Goal: Information Seeking & Learning: Check status

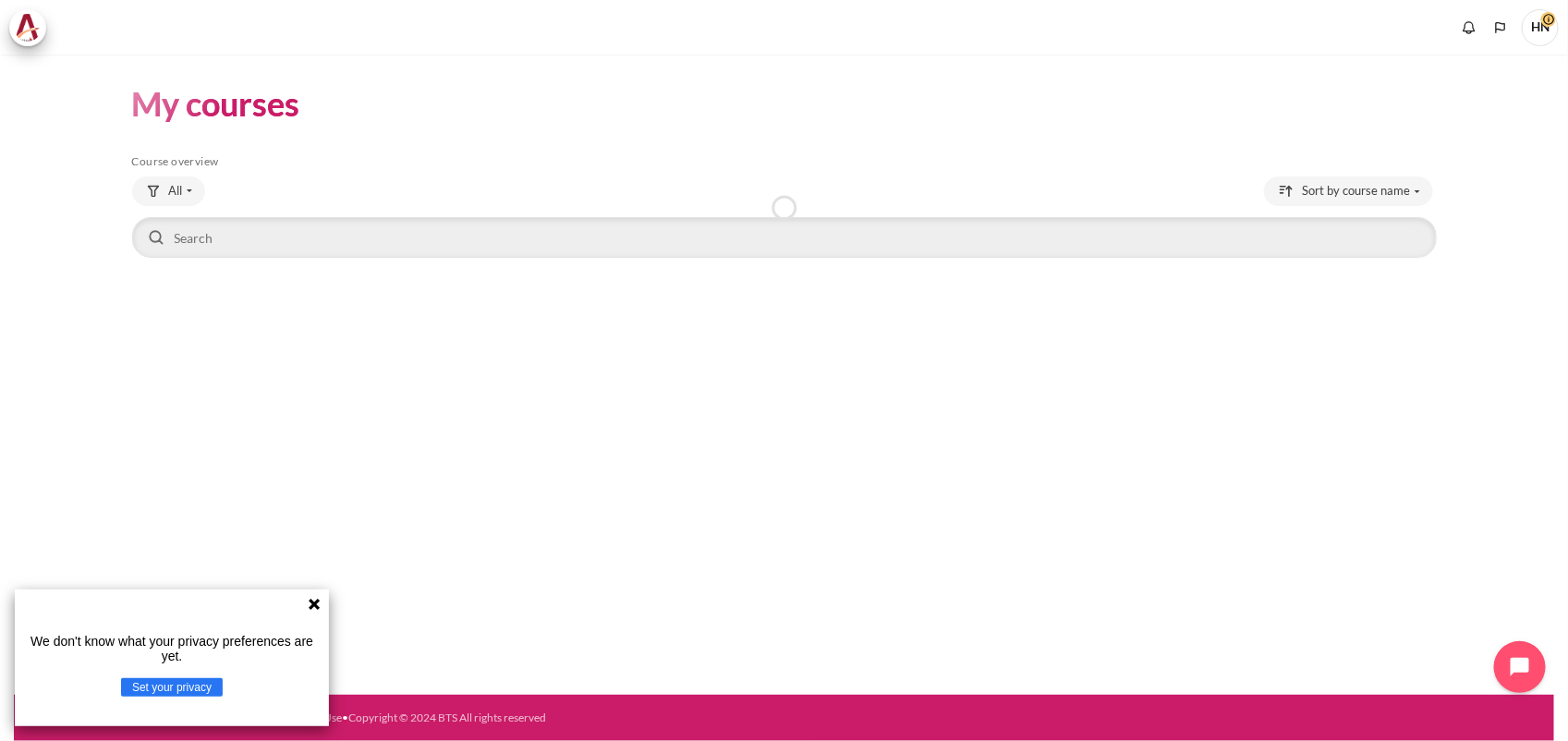
click at [317, 606] on icon at bounding box center [314, 604] width 11 height 11
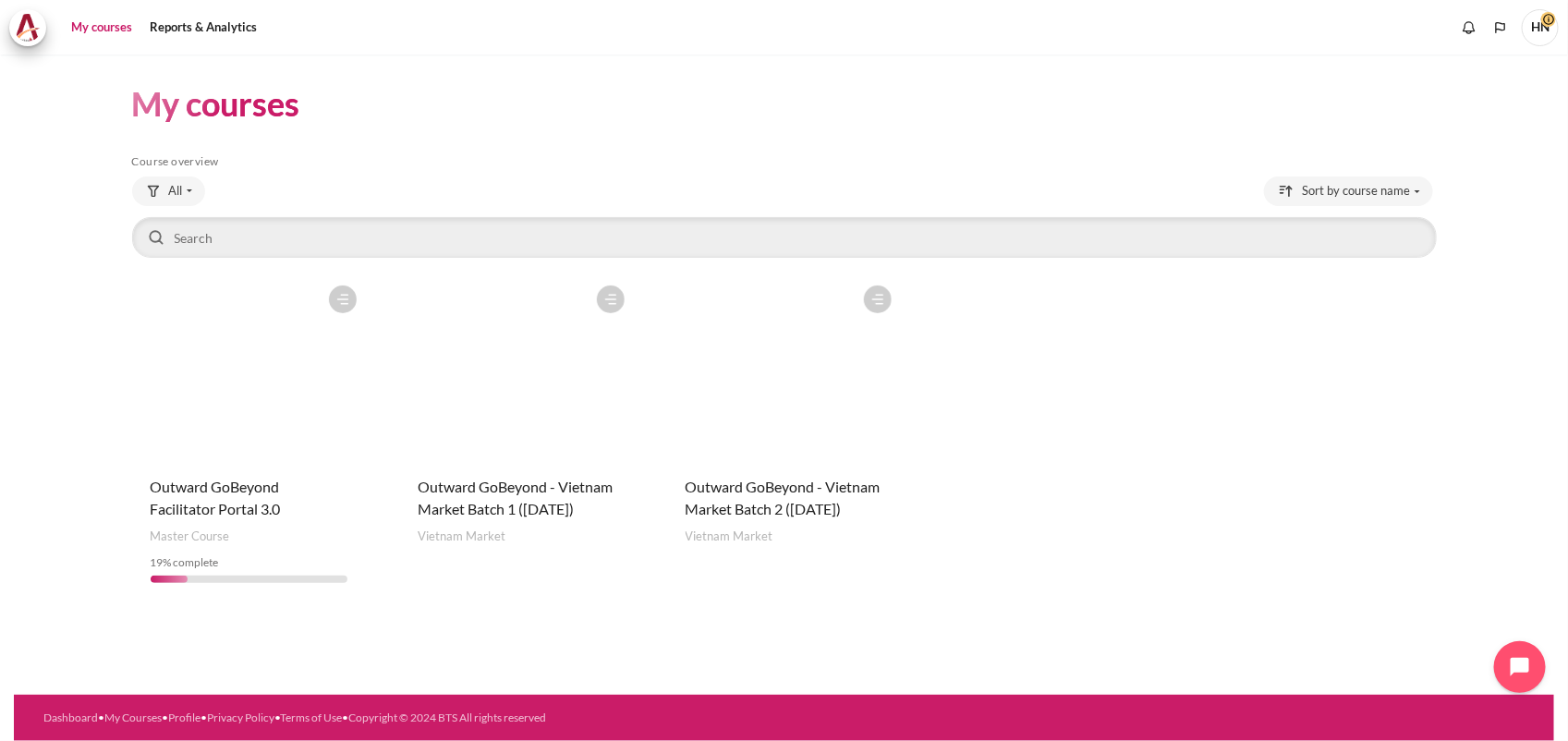
click at [832, 402] on figure "Content" at bounding box center [785, 368] width 235 height 185
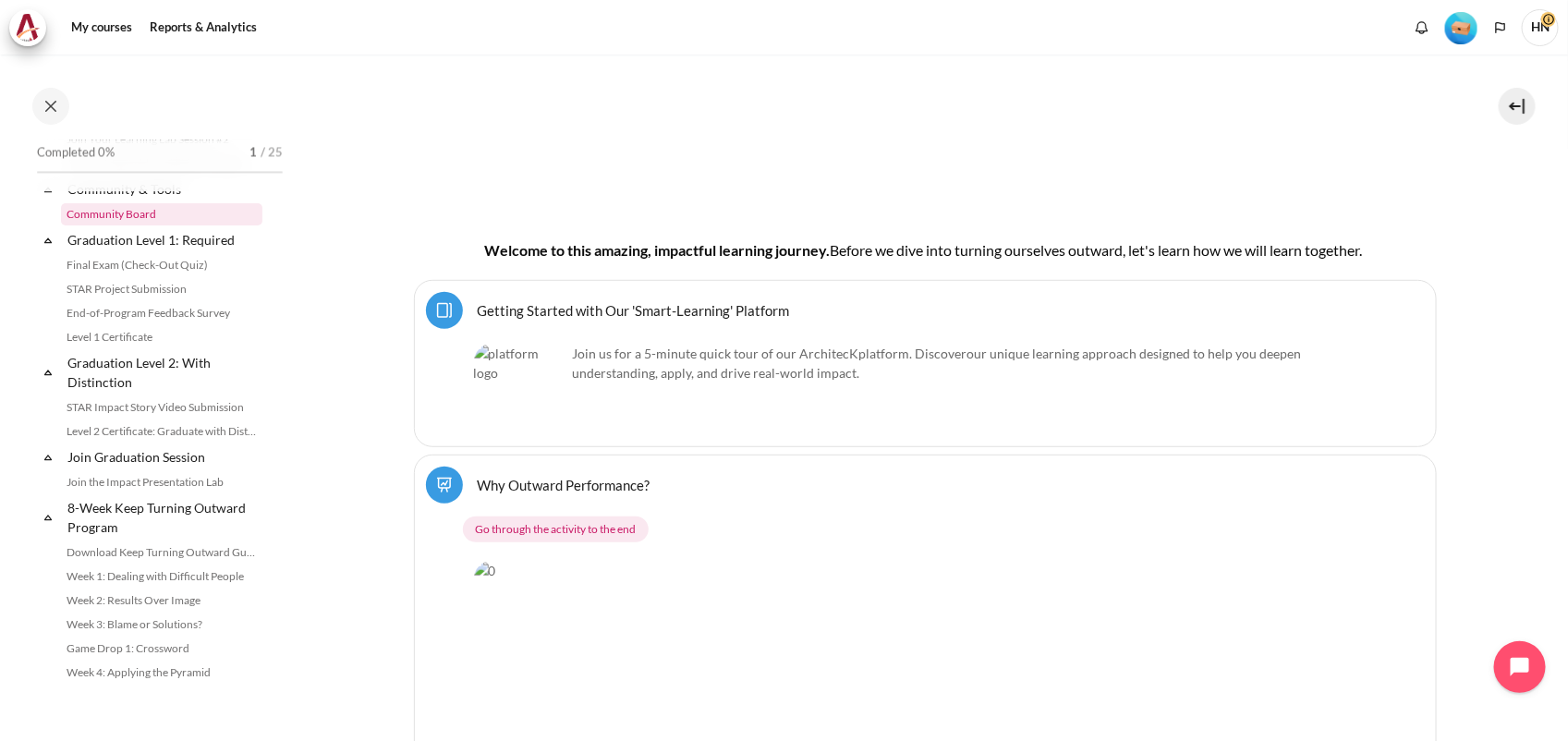
scroll to position [1964, 0]
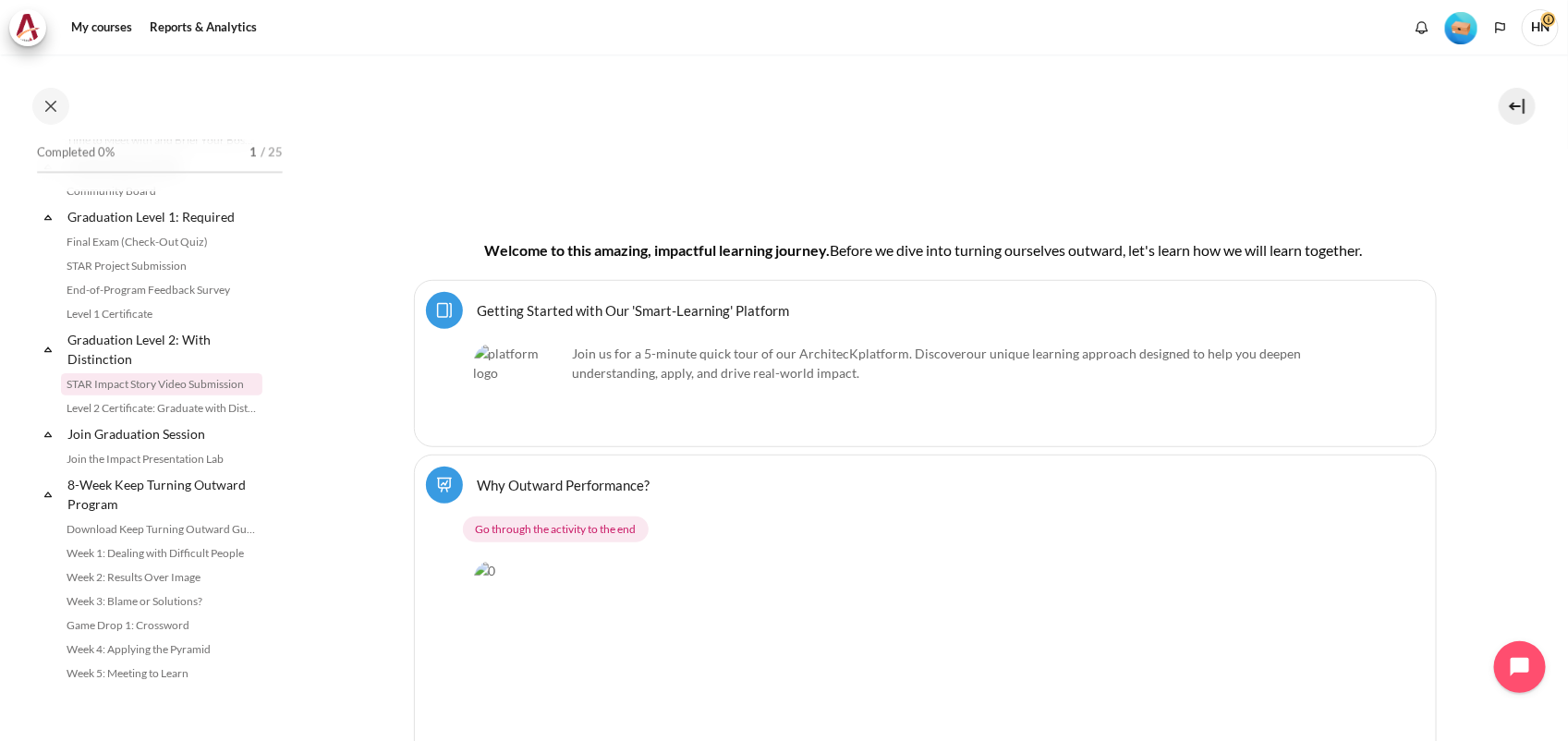
click at [172, 395] on link "STAR Impact Story Video Submission" at bounding box center [161, 385] width 201 height 22
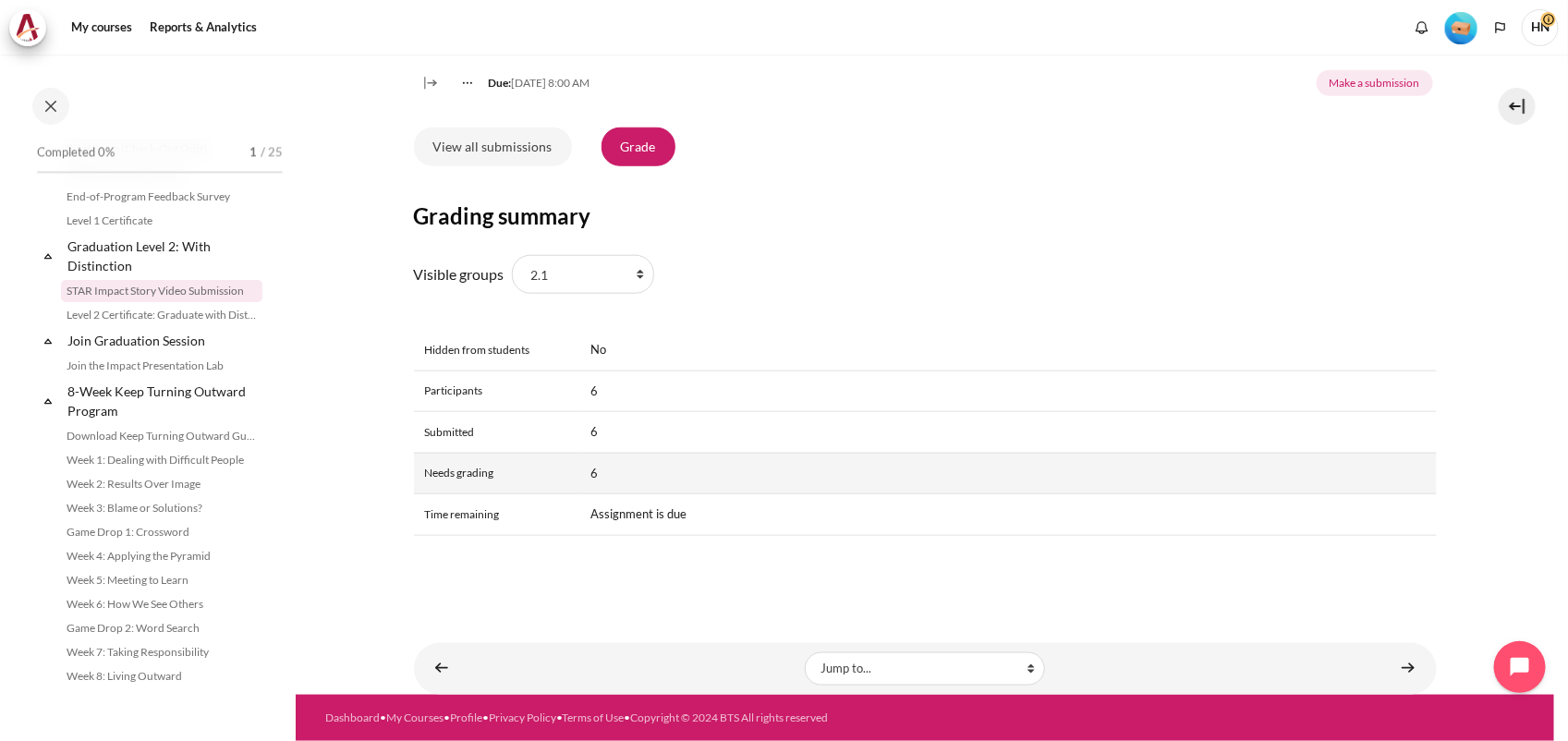
scroll to position [270, 0]
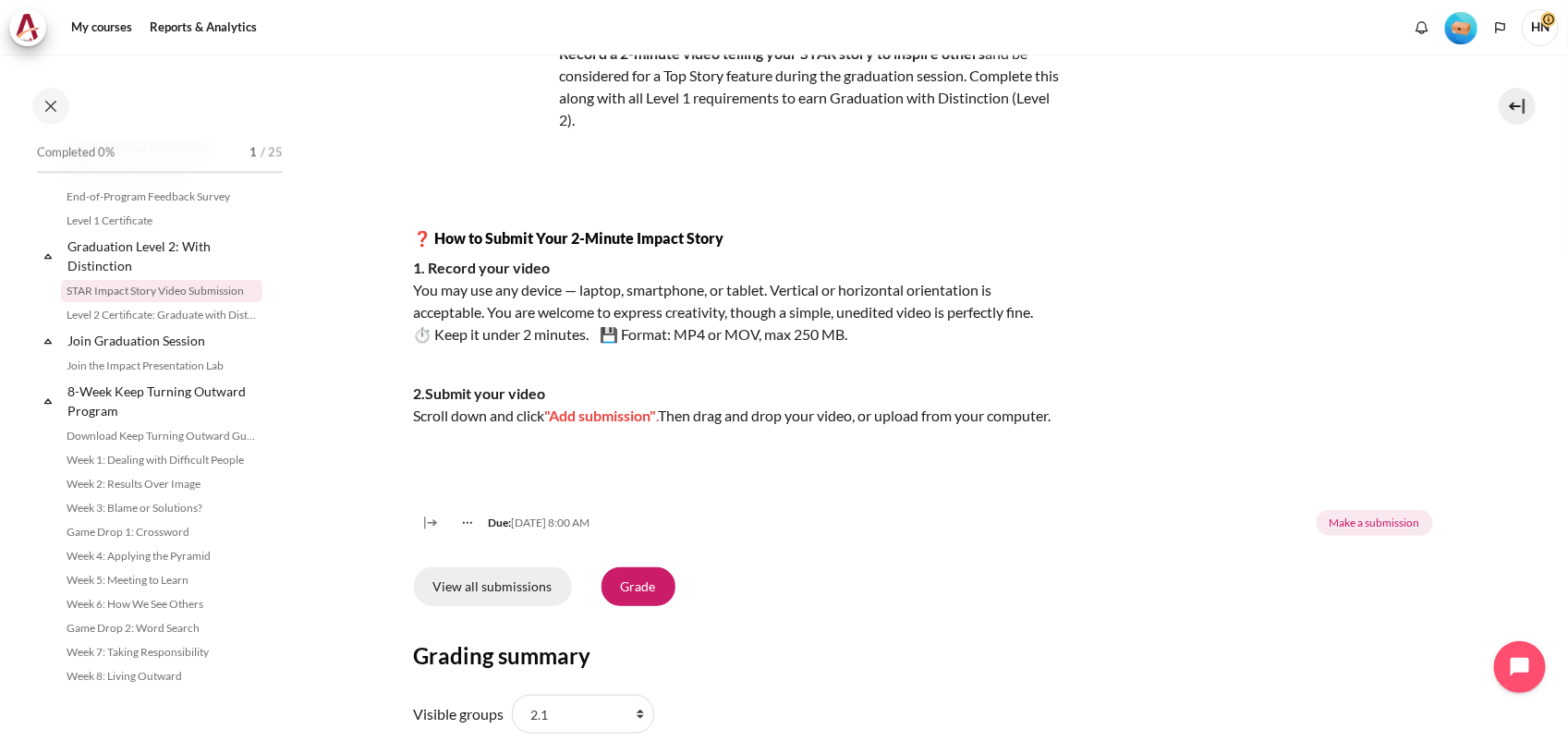
click at [515, 606] on link "View all submissions" at bounding box center [493, 587] width 158 height 39
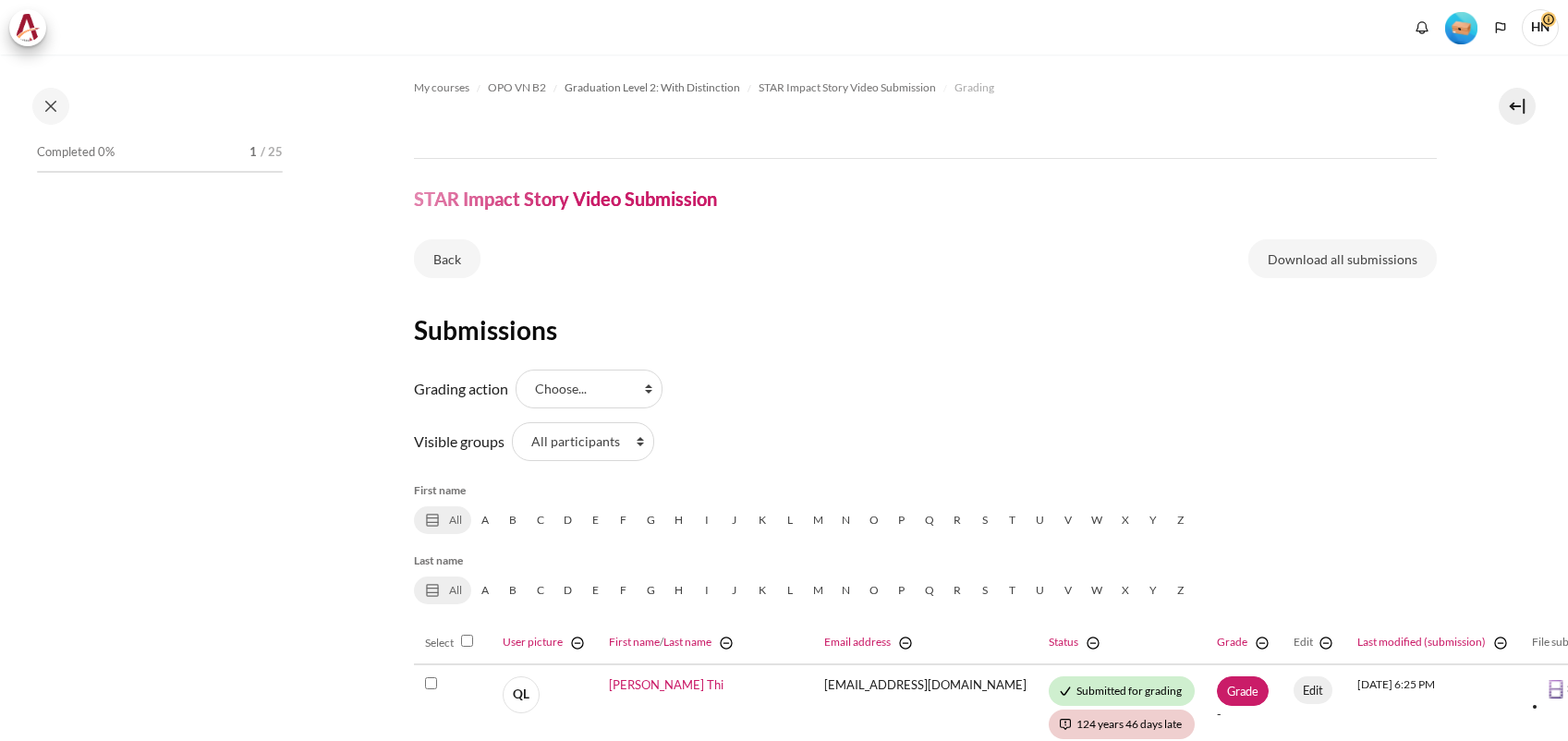
select select "0"
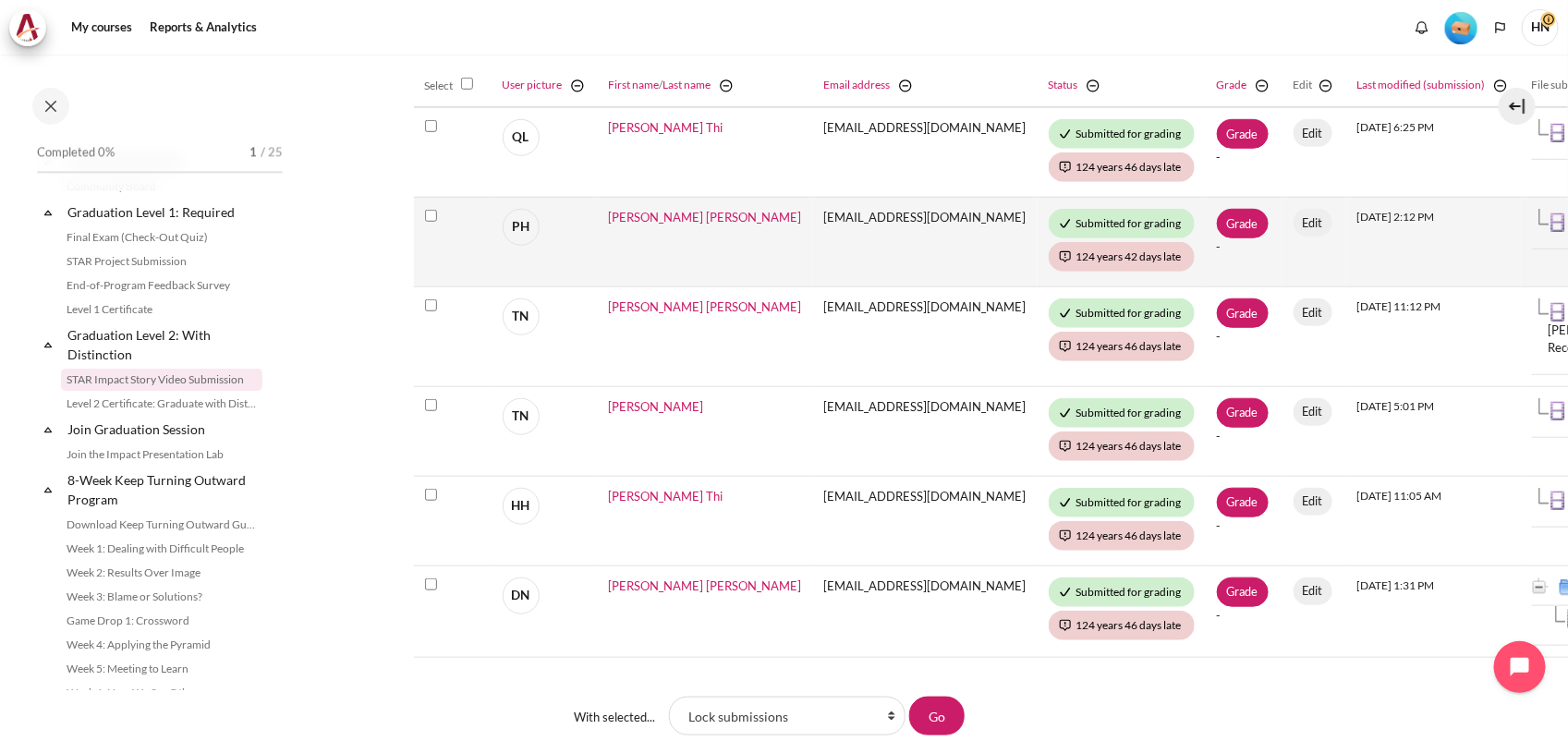
scroll to position [266, 0]
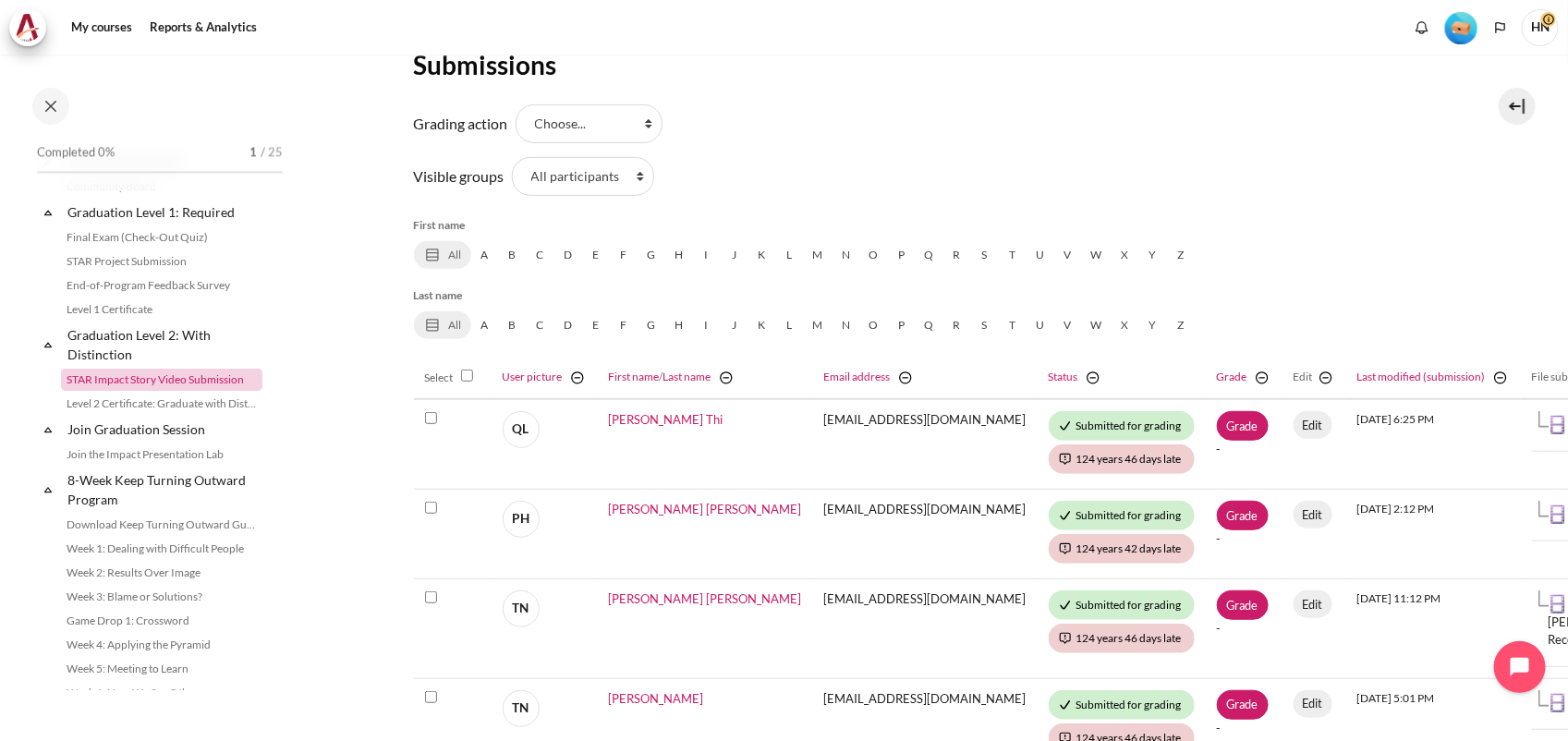
click at [113, 391] on link "STAR Impact Story Video Submission" at bounding box center [161, 380] width 201 height 22
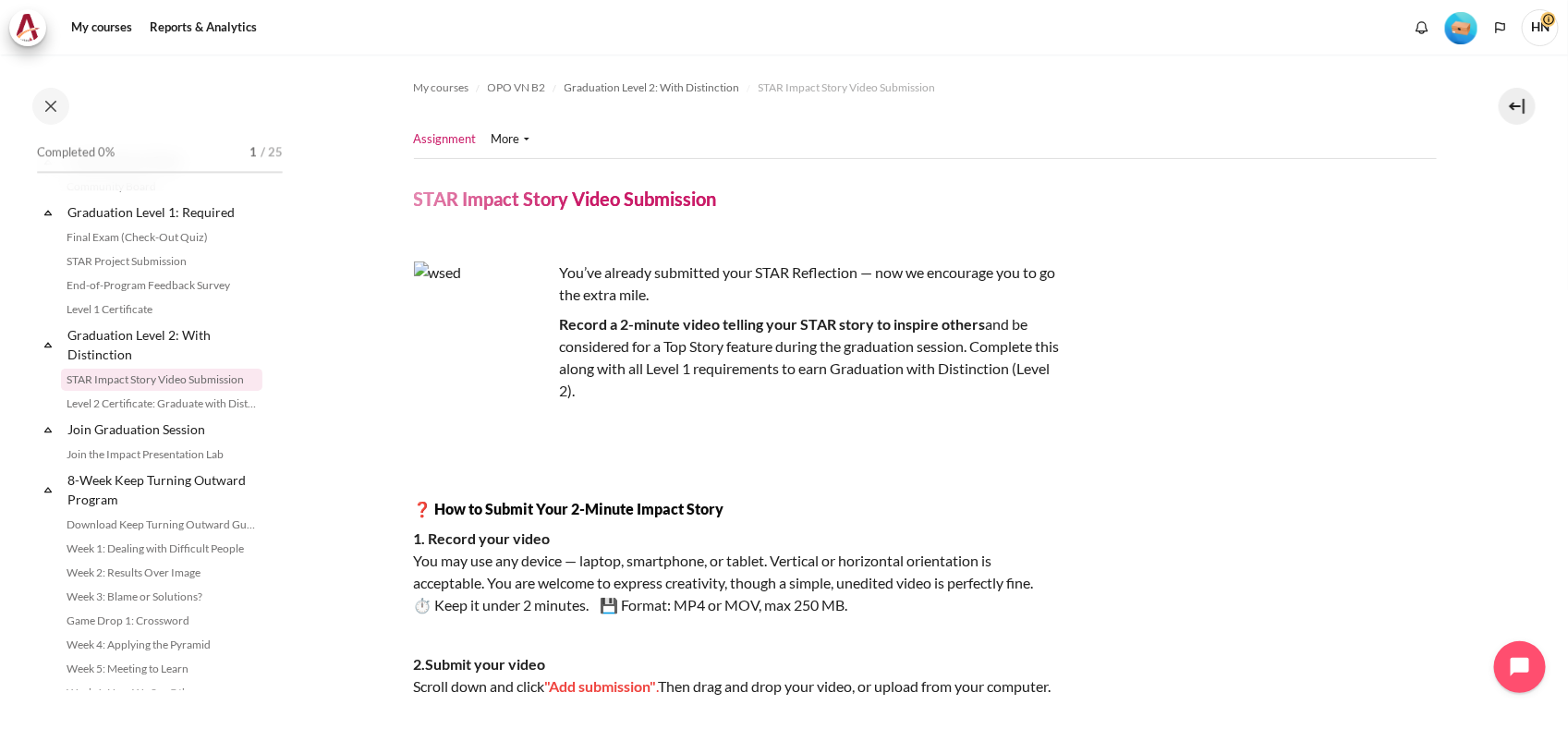
scroll to position [578, 0]
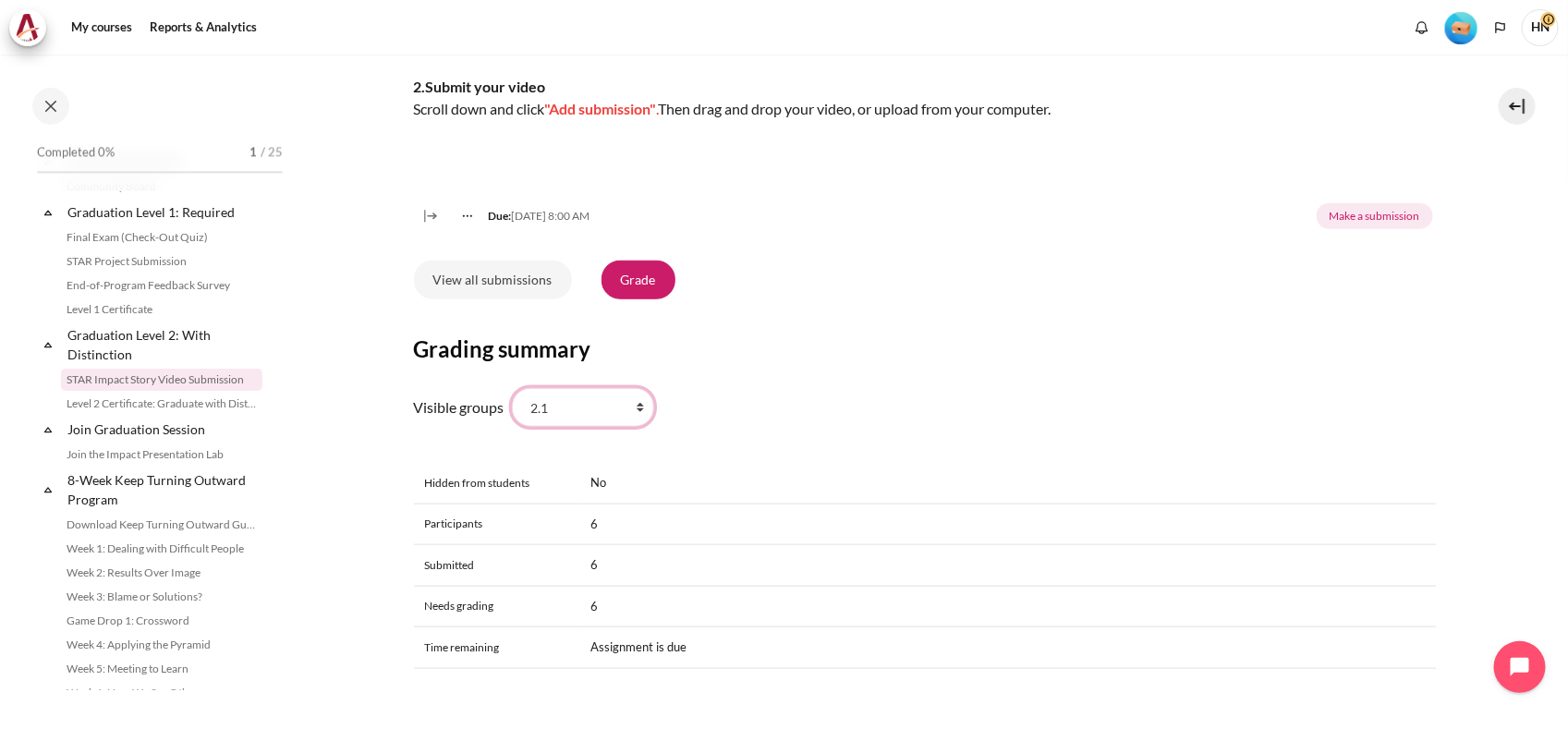
click at [638, 427] on select "All participants 2.1 2.2 2.3 2.4 2.5 2.6 2.7 2.8" at bounding box center [583, 407] width 143 height 39
select select "0"
click at [512, 410] on select "All participants 2.1 2.2 2.3 2.4 2.5 2.6 2.7 2.8" at bounding box center [583, 407] width 143 height 39
click at [527, 299] on link "View all submissions" at bounding box center [493, 281] width 158 height 39
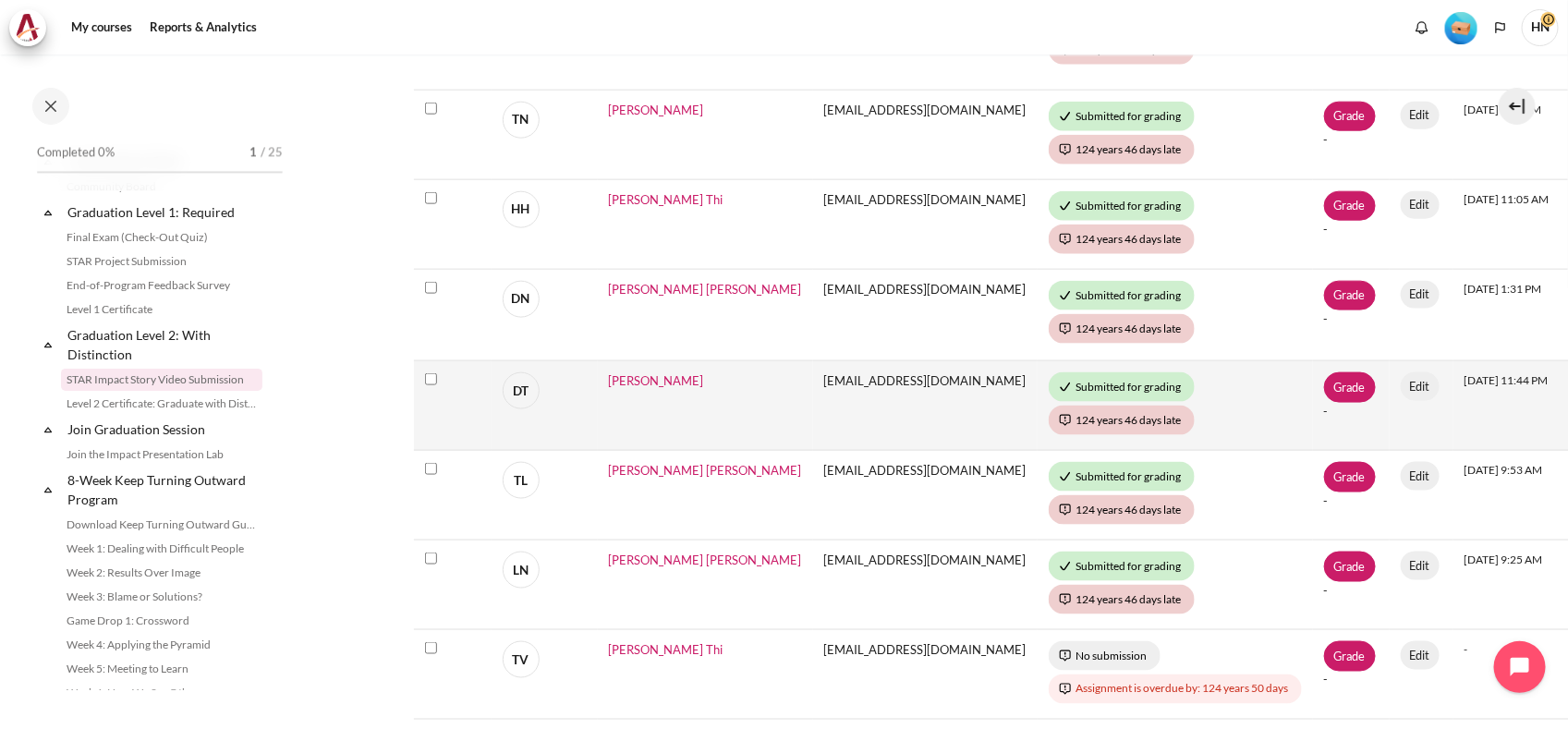
scroll to position [1039, 0]
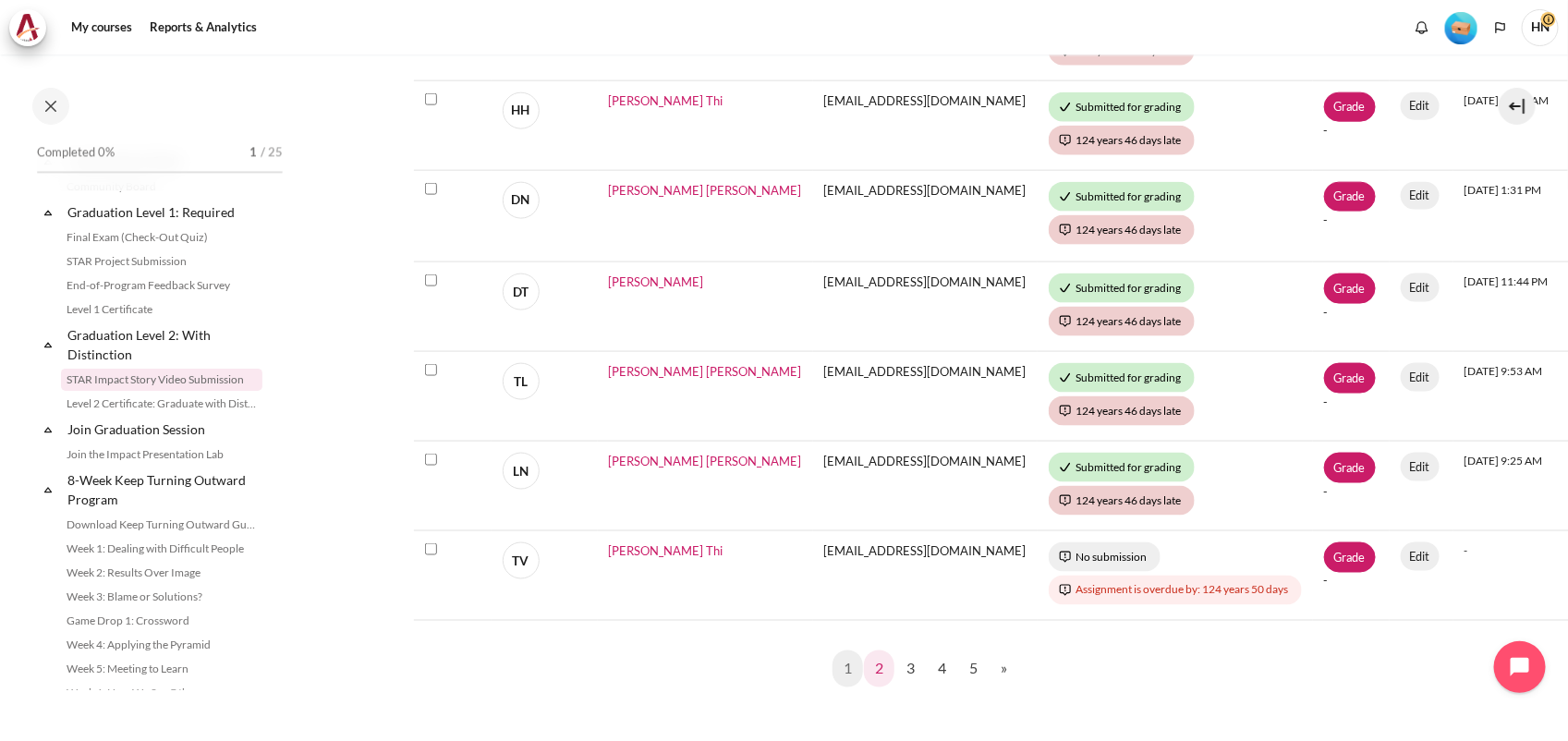
click at [864, 658] on link "2" at bounding box center [879, 669] width 31 height 37
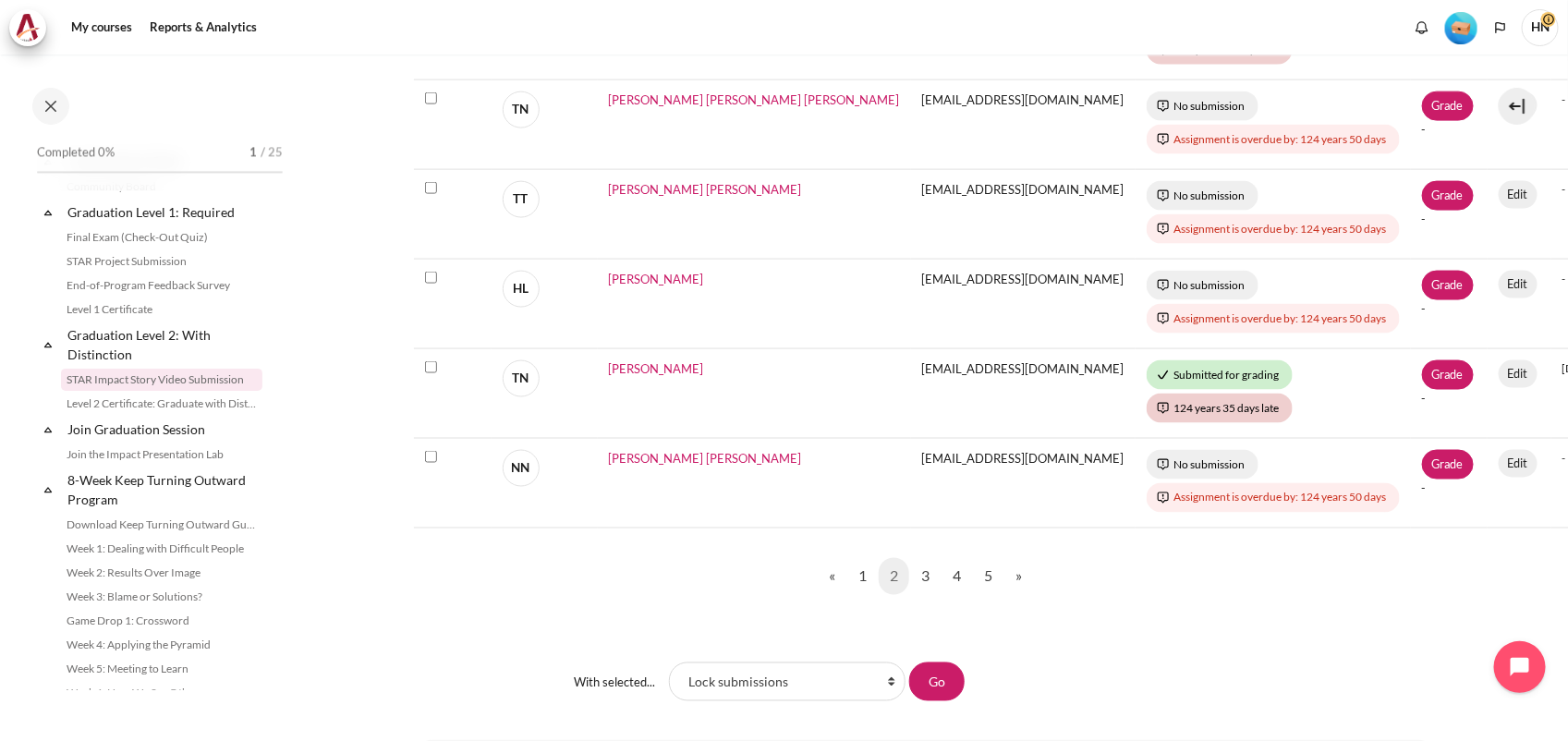
scroll to position [1155, 0]
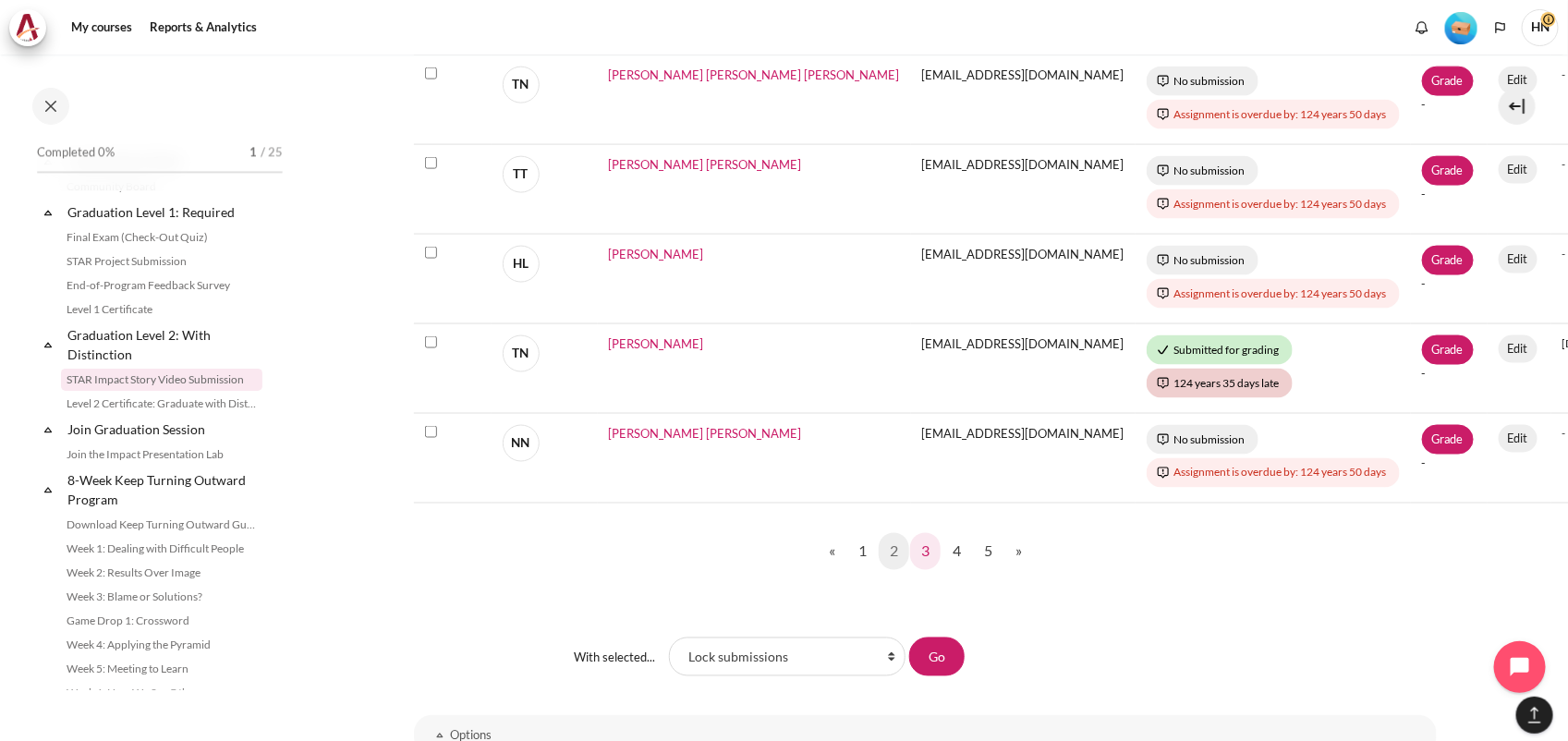
click at [925, 545] on link "3" at bounding box center [926, 552] width 31 height 37
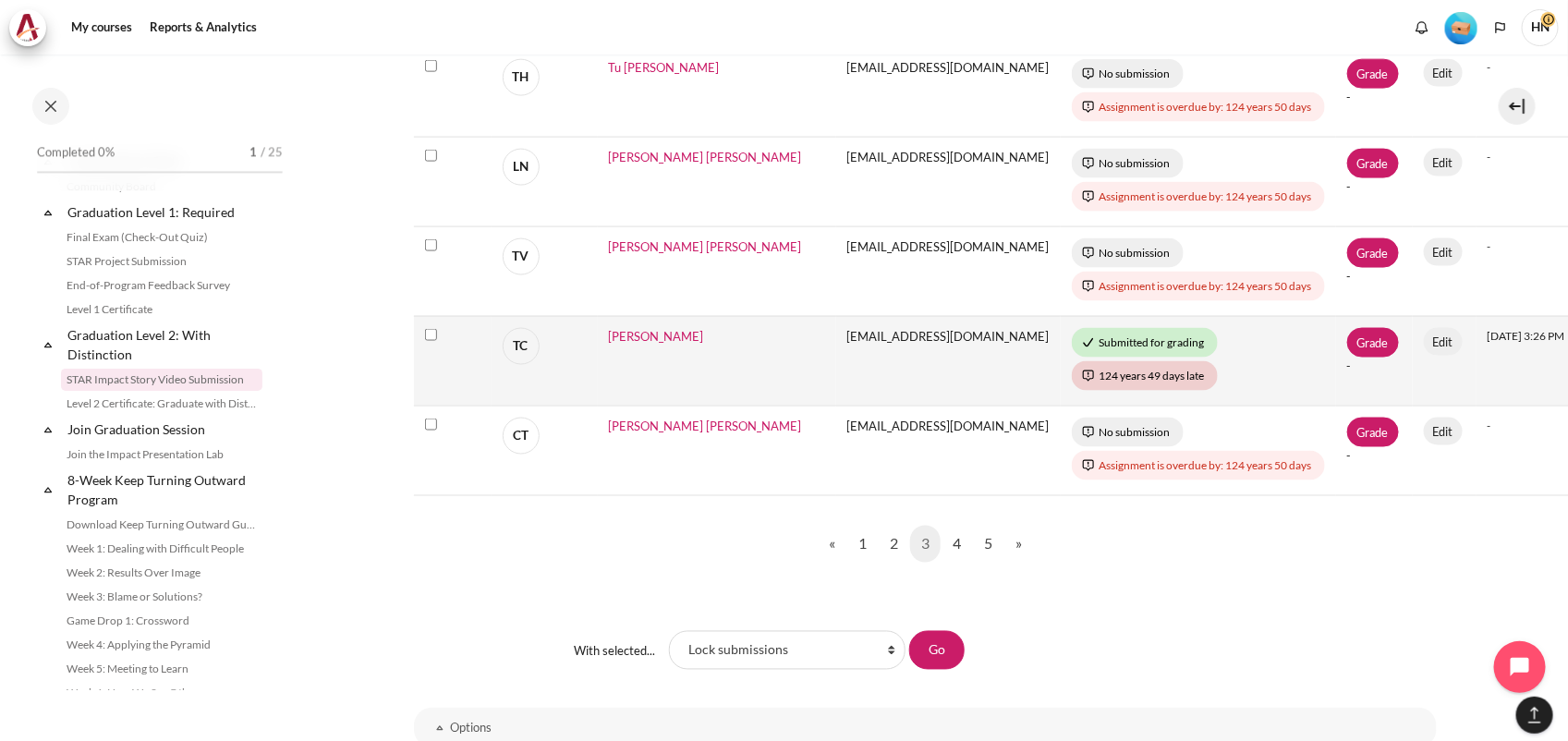
scroll to position [1155, 0]
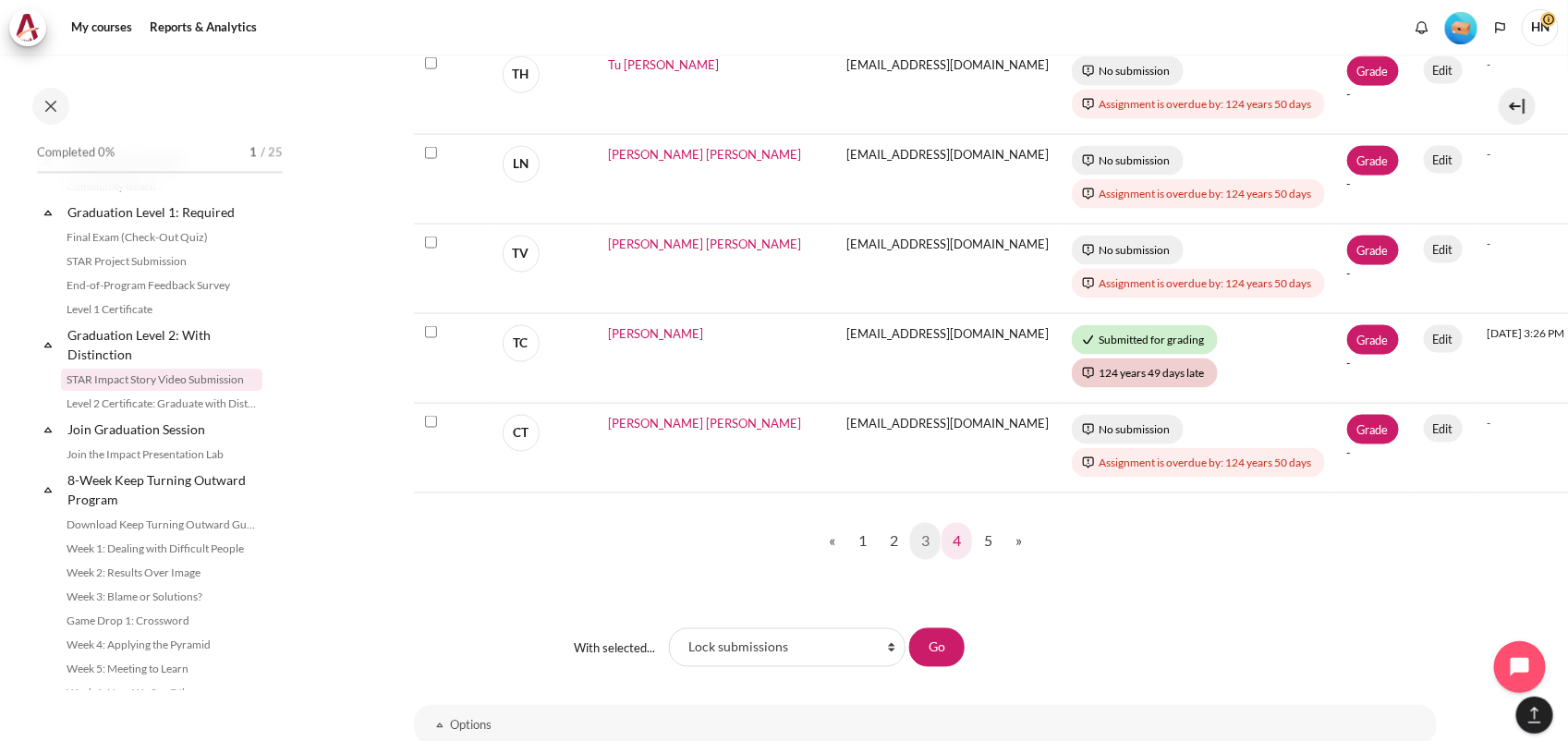
click at [949, 543] on link "4" at bounding box center [956, 542] width 31 height 37
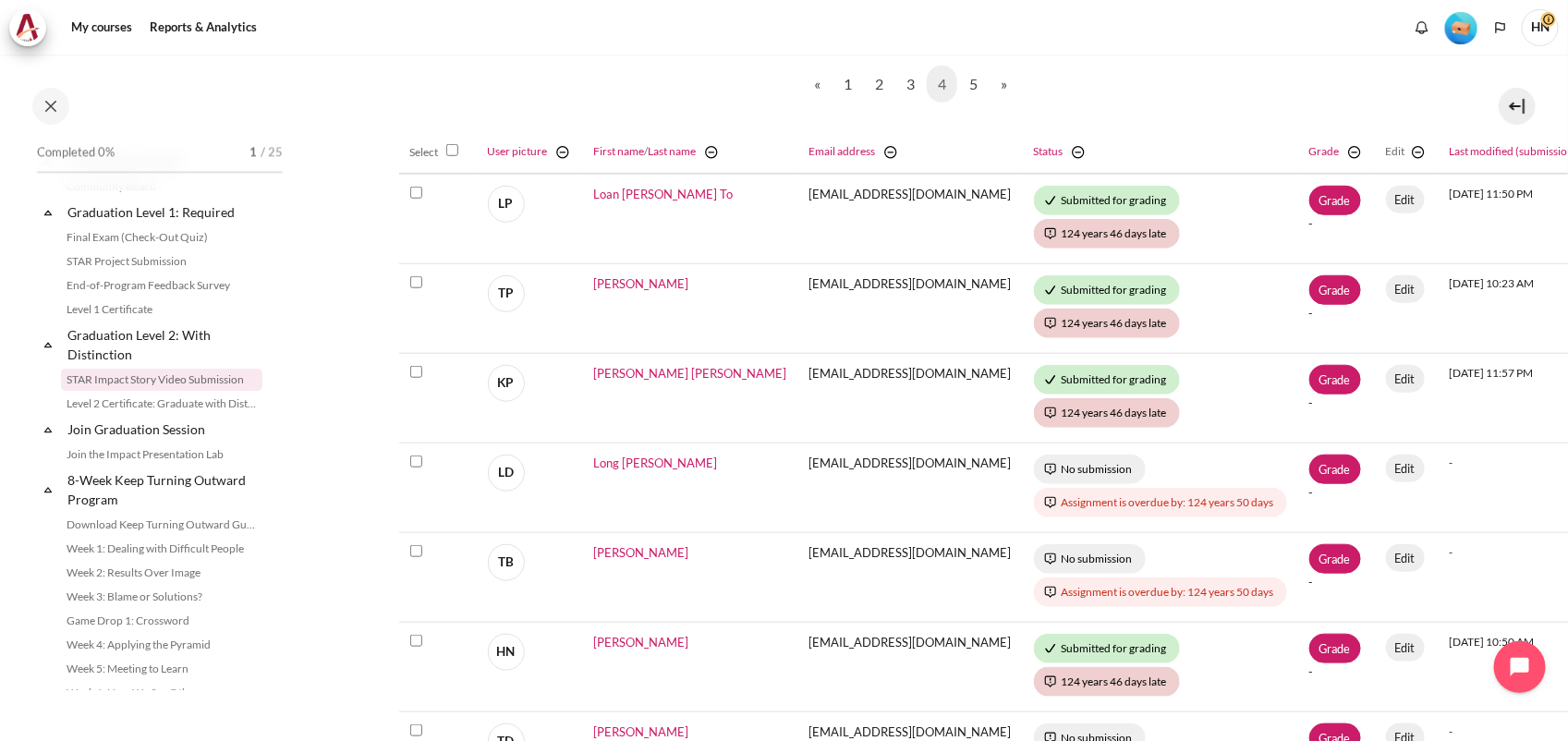
scroll to position [578, 10]
